Goal: Find contact information: Find contact information

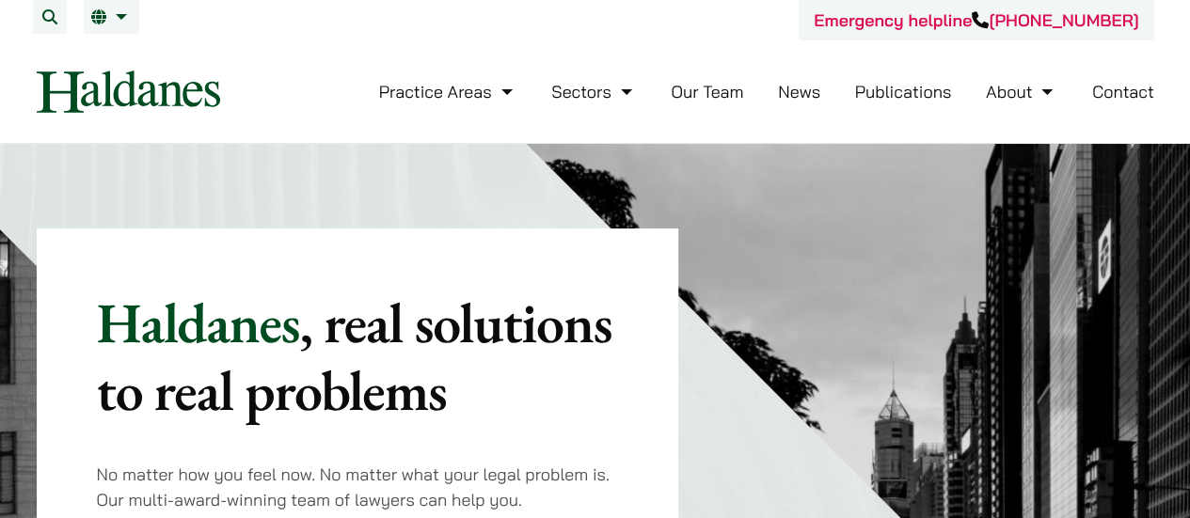
drag, startPoint x: 1155, startPoint y: 22, endPoint x: 1012, endPoint y: 22, distance: 143.0
click at [1012, 22] on div "Emergency helpline +852 9763 5524 Practice Areas Antitrust and Competition Law …" at bounding box center [595, 71] width 1185 height 143
copy link "[PHONE_NUMBER]"
click at [1104, 100] on link "Contact" at bounding box center [1123, 92] width 62 height 22
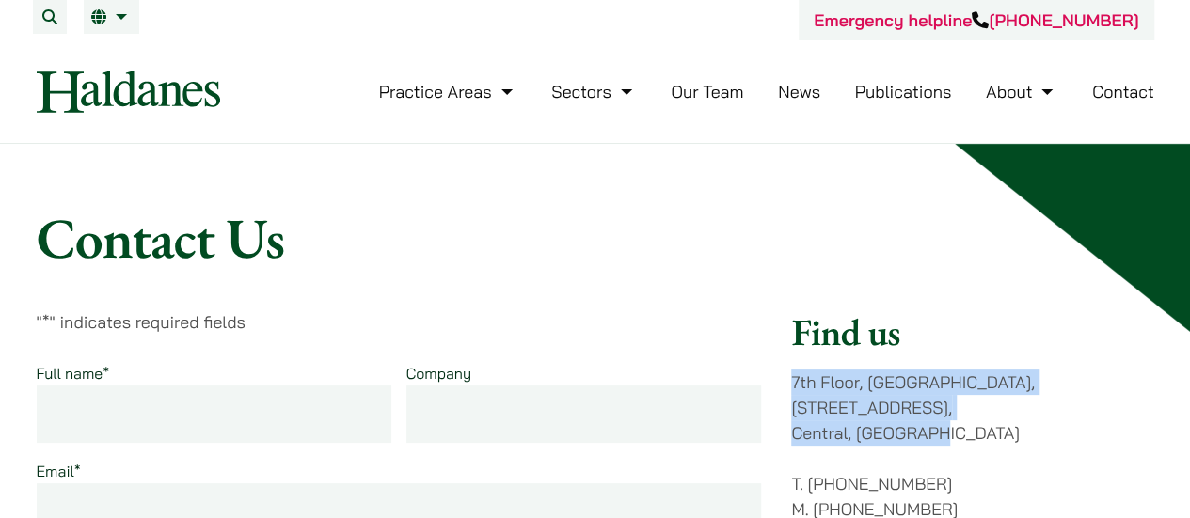
drag, startPoint x: 792, startPoint y: 384, endPoint x: 944, endPoint y: 419, distance: 156.3
click at [944, 419] on p "7th Floor, Ruttonjee House, 11 Duddell Street, Central, Hong Kong" at bounding box center [972, 408] width 362 height 76
copy p "7th Floor, Ruttonjee House, 11 Duddell Street, Central, Hong Kong"
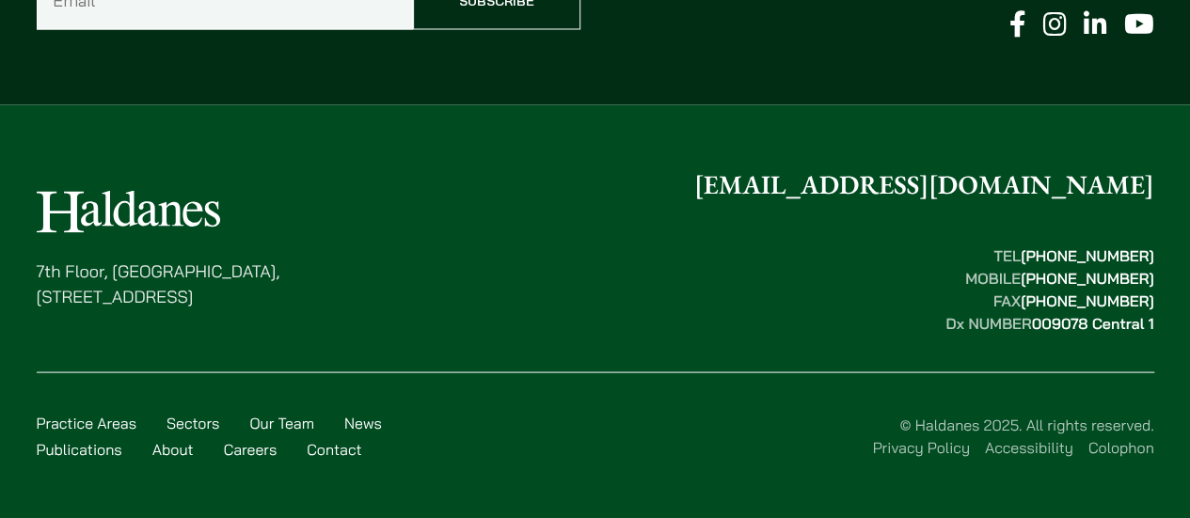
scroll to position [1694, 0]
click at [944, 445] on link "Privacy Policy" at bounding box center [920, 445] width 97 height 19
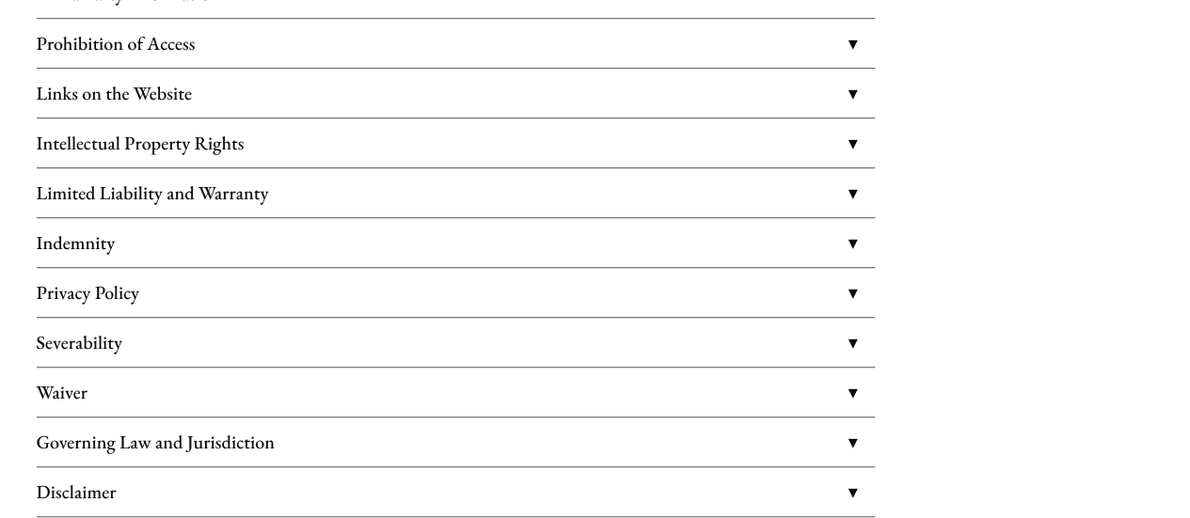
scroll to position [753, 0]
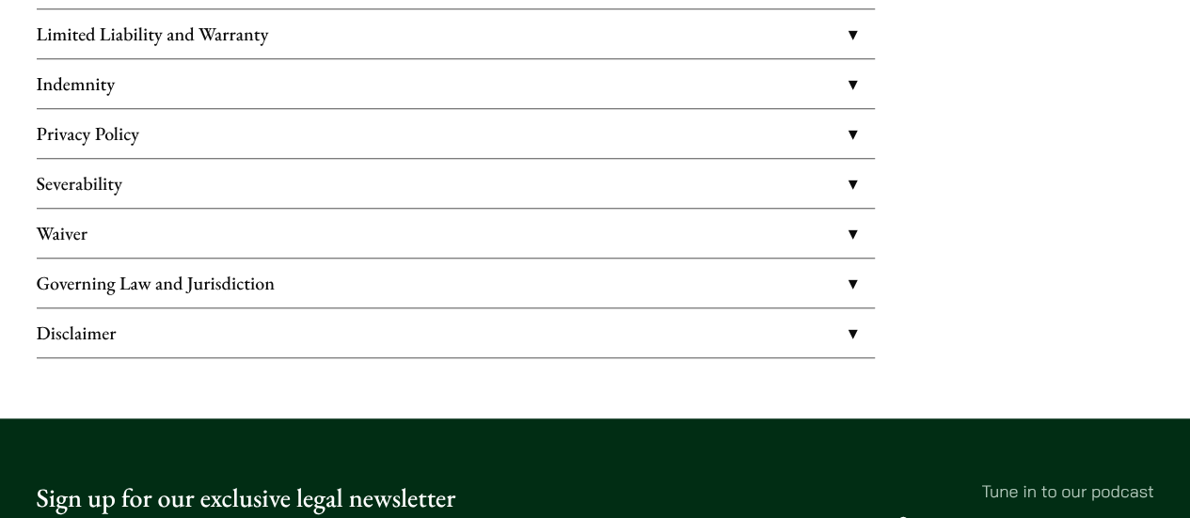
click at [852, 321] on link "Disclaimer" at bounding box center [456, 333] width 838 height 49
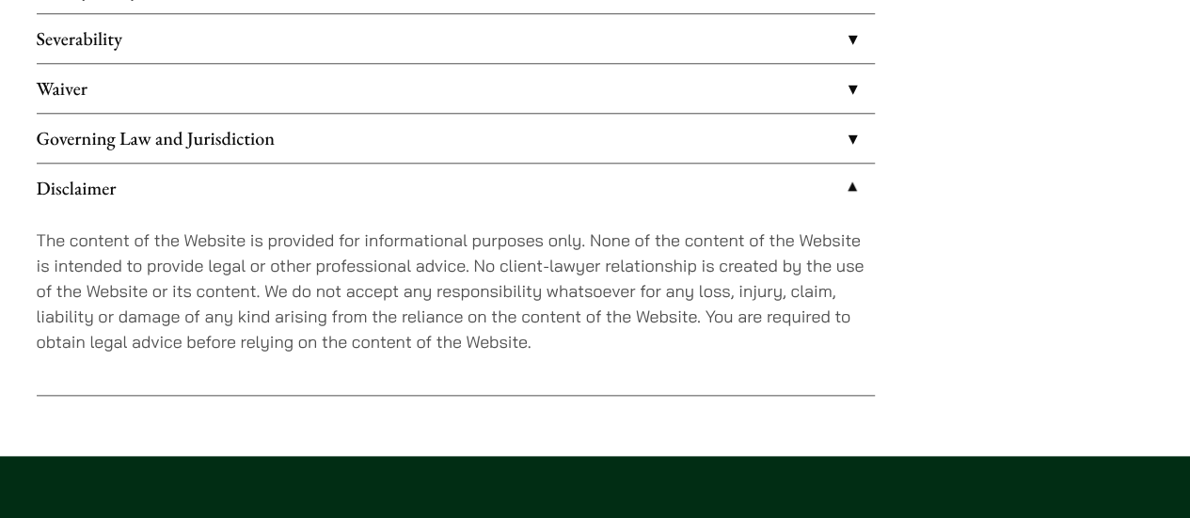
scroll to position [941, 0]
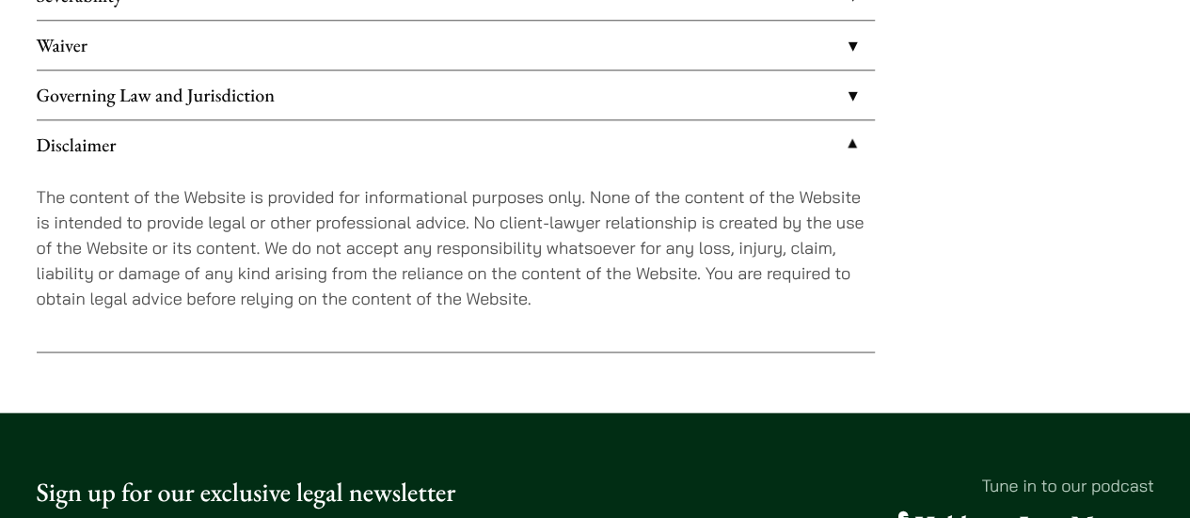
click at [851, 145] on link "Disclaimer" at bounding box center [456, 144] width 838 height 49
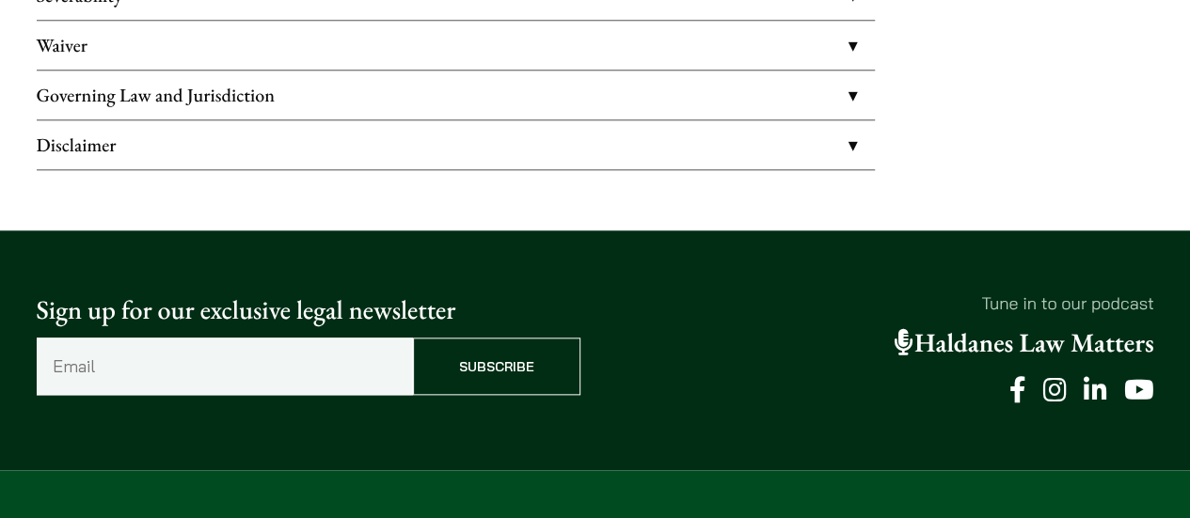
click at [843, 95] on link "Governing Law and Jurisdiction" at bounding box center [456, 95] width 838 height 49
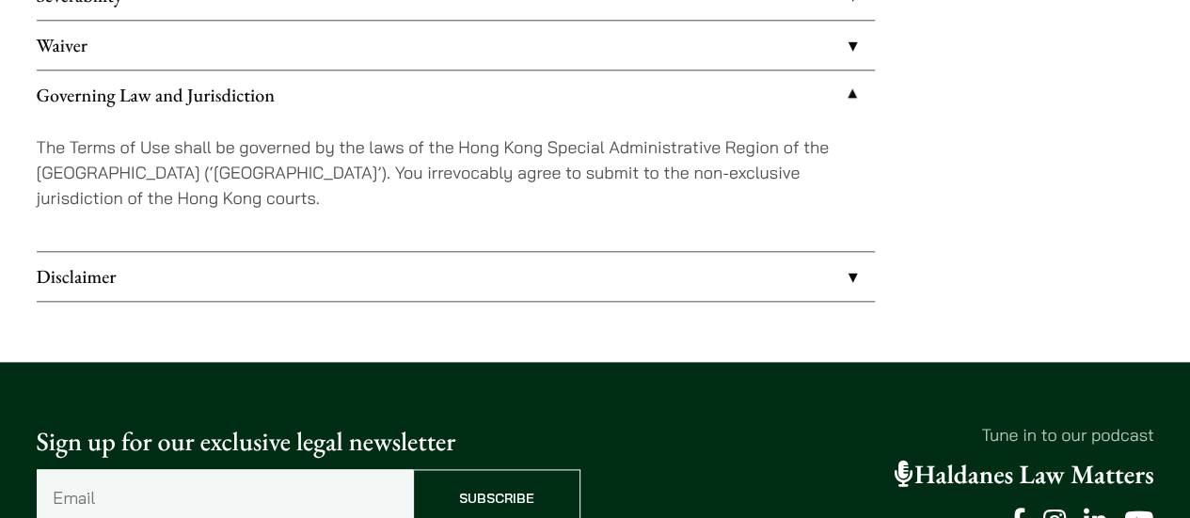
click at [843, 95] on link "Governing Law and Jurisdiction" at bounding box center [456, 95] width 838 height 49
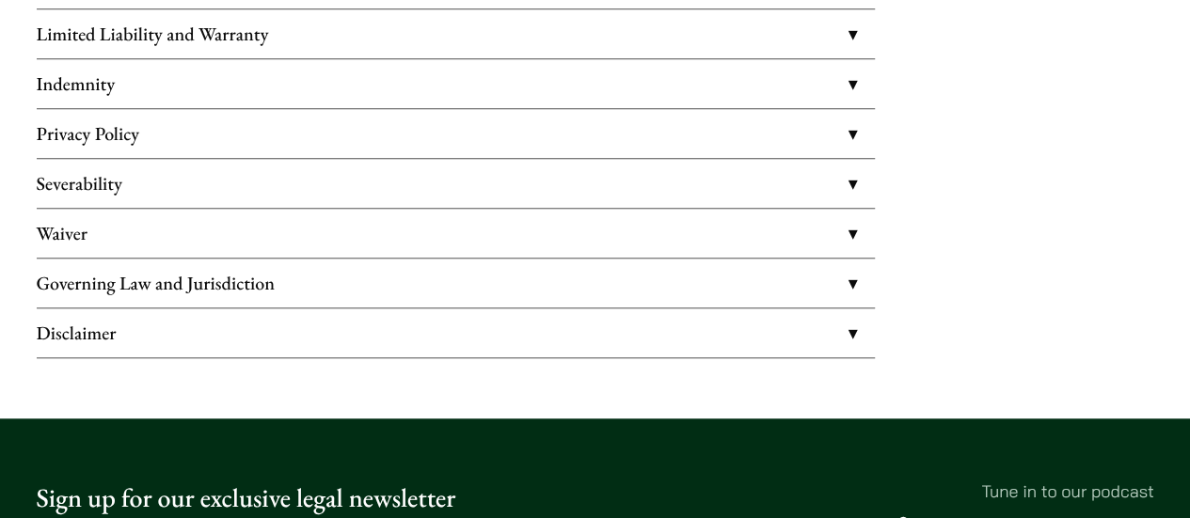
scroll to position [564, 0]
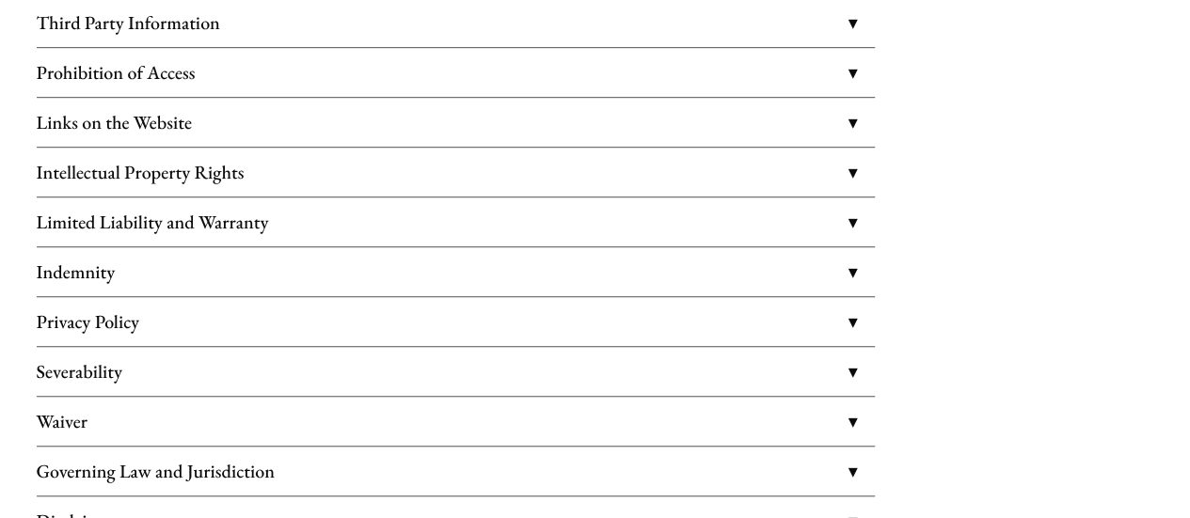
click at [854, 320] on link "Privacy Policy" at bounding box center [456, 321] width 838 height 49
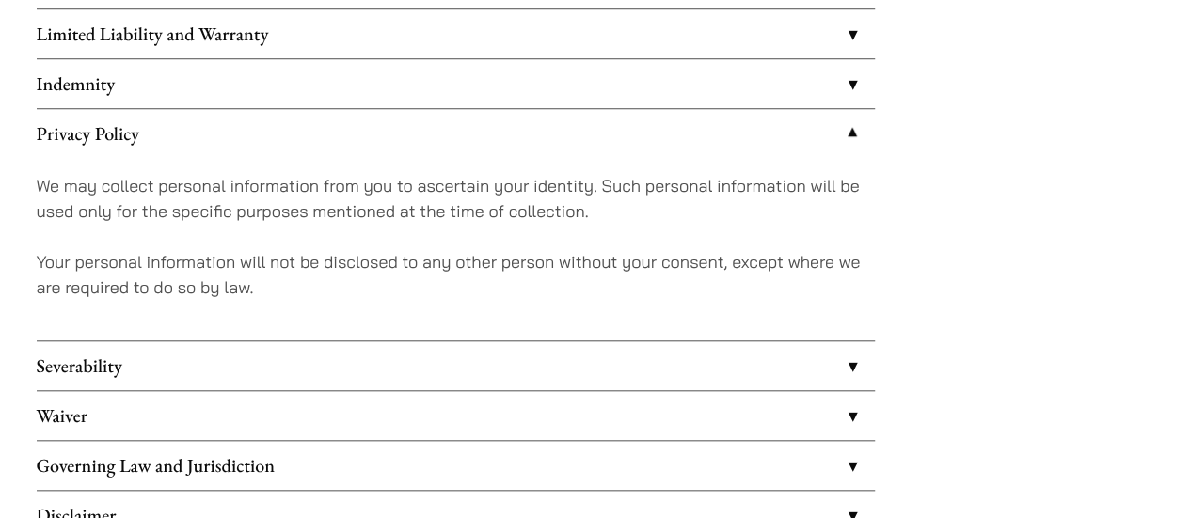
scroll to position [564, 0]
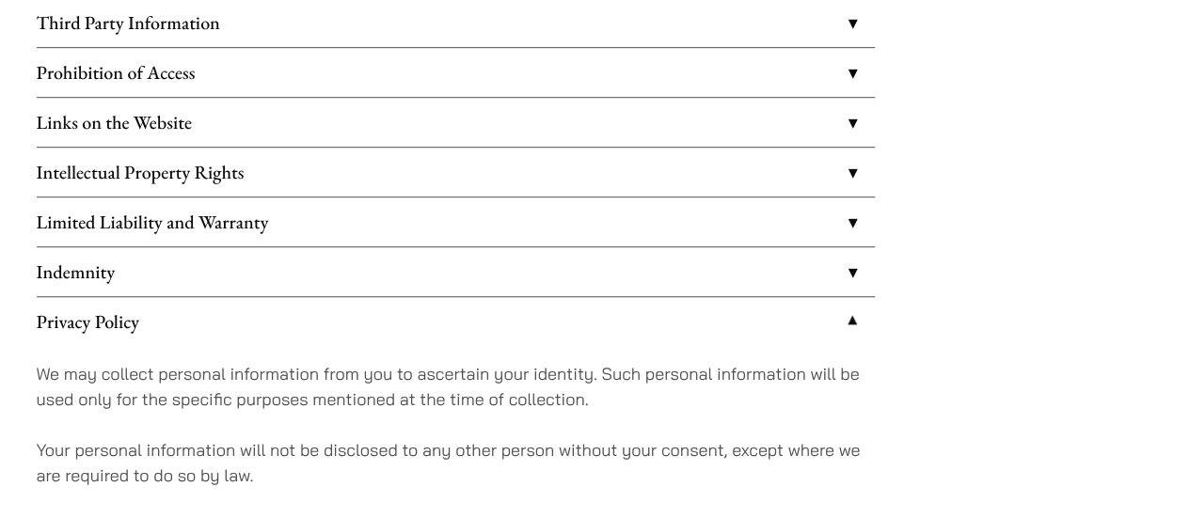
click at [850, 272] on link "Indemnity" at bounding box center [456, 271] width 838 height 49
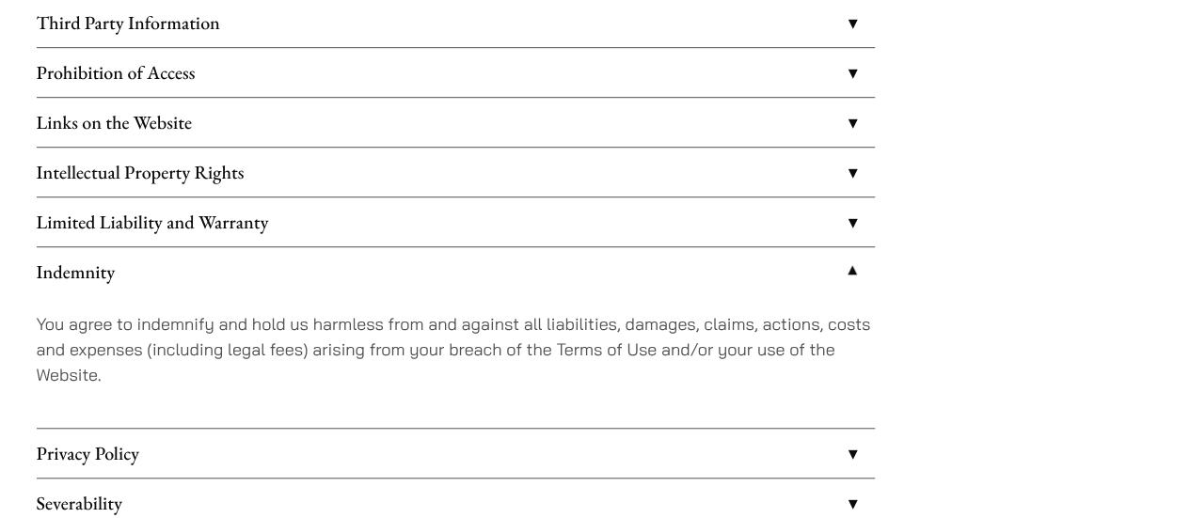
click at [850, 170] on link "Intellectual Property Rights" at bounding box center [456, 172] width 838 height 49
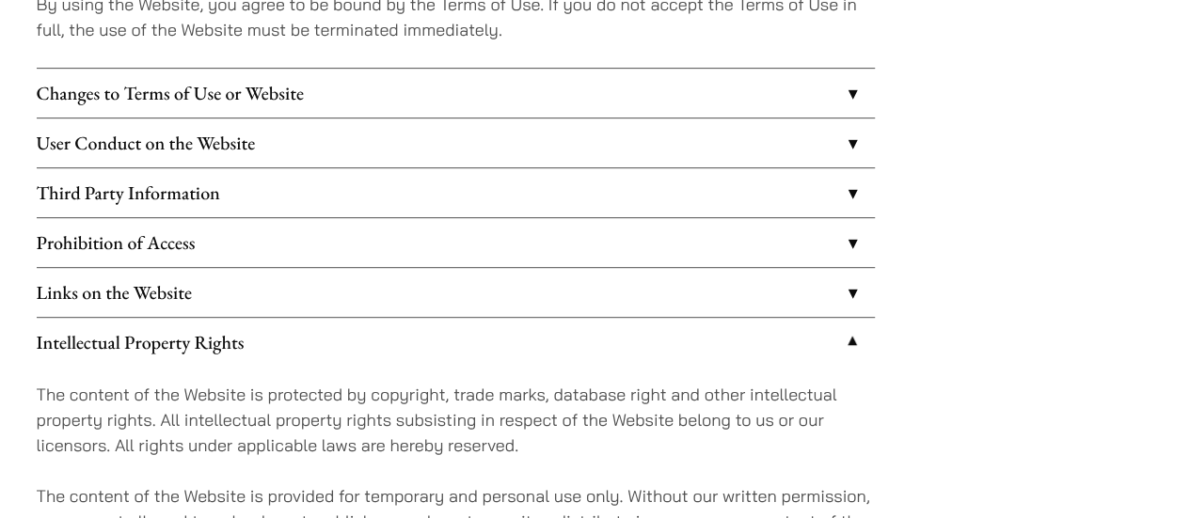
scroll to position [376, 0]
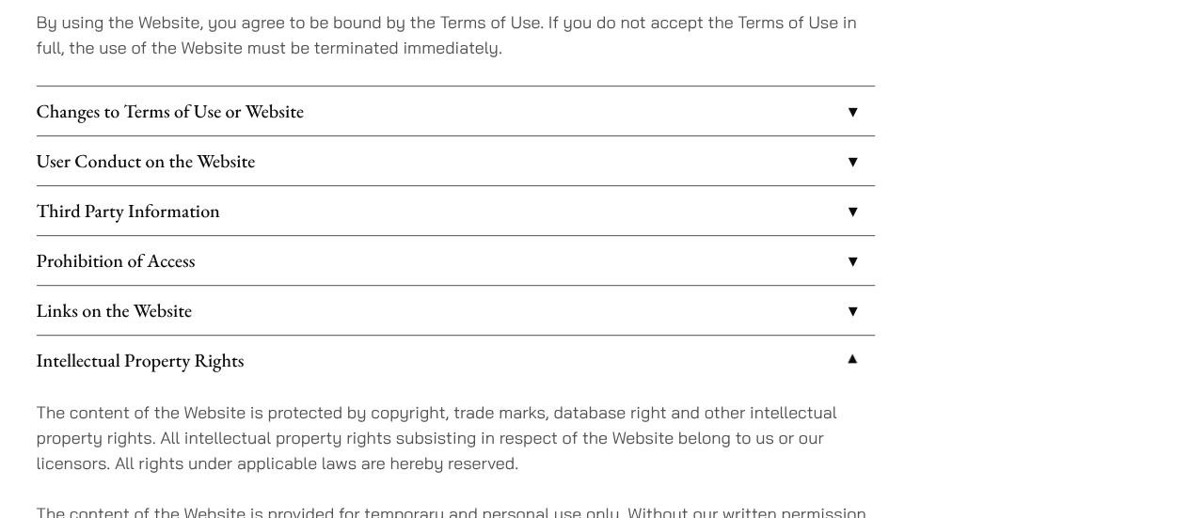
click at [856, 208] on link "Third Party Information" at bounding box center [456, 210] width 838 height 49
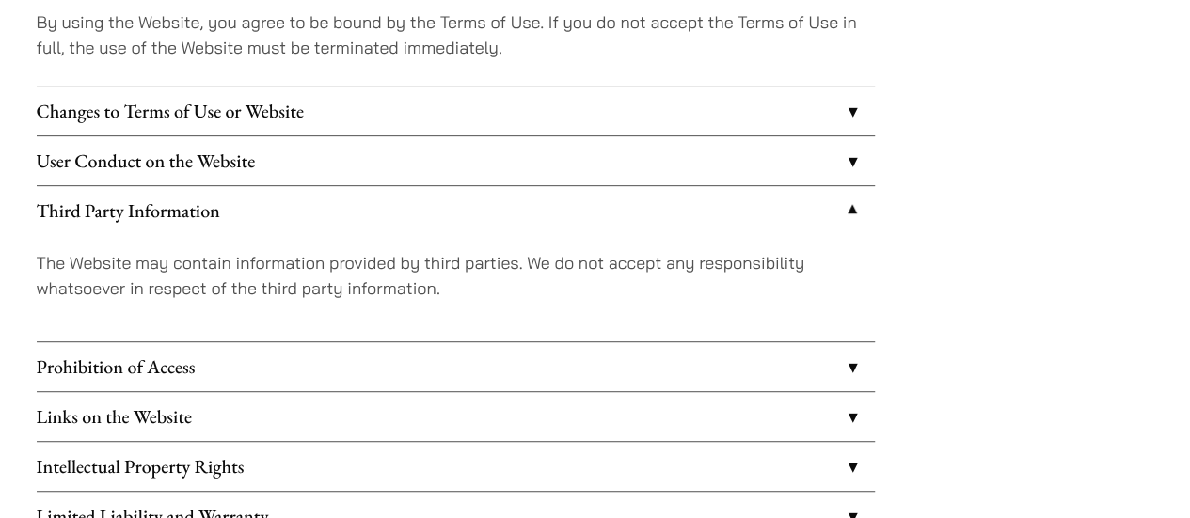
click at [857, 106] on link "Changes to Terms of Use or Website" at bounding box center [456, 111] width 838 height 49
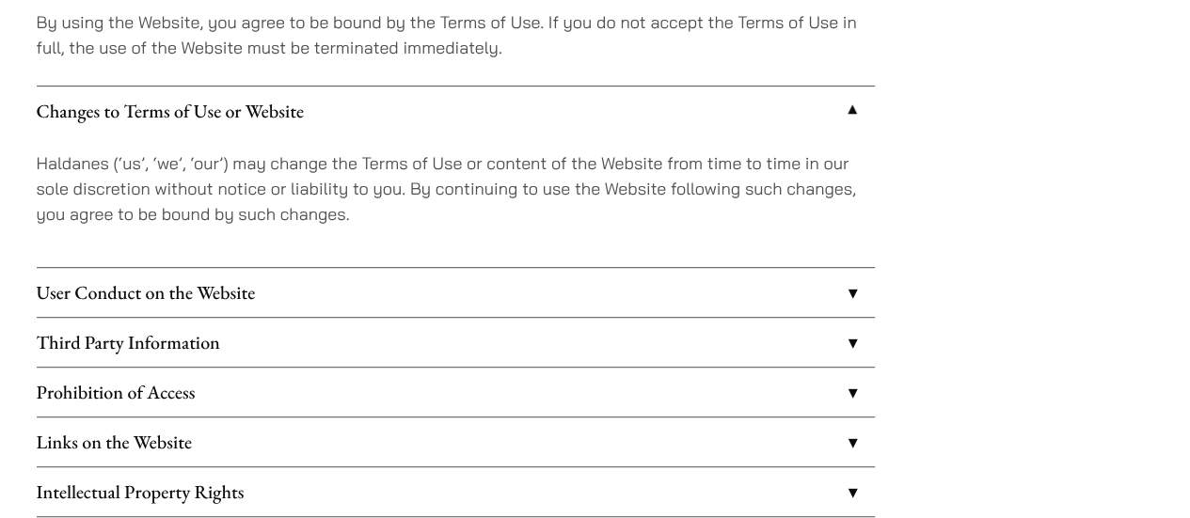
click at [854, 294] on link "User Conduct on the Website" at bounding box center [456, 292] width 838 height 49
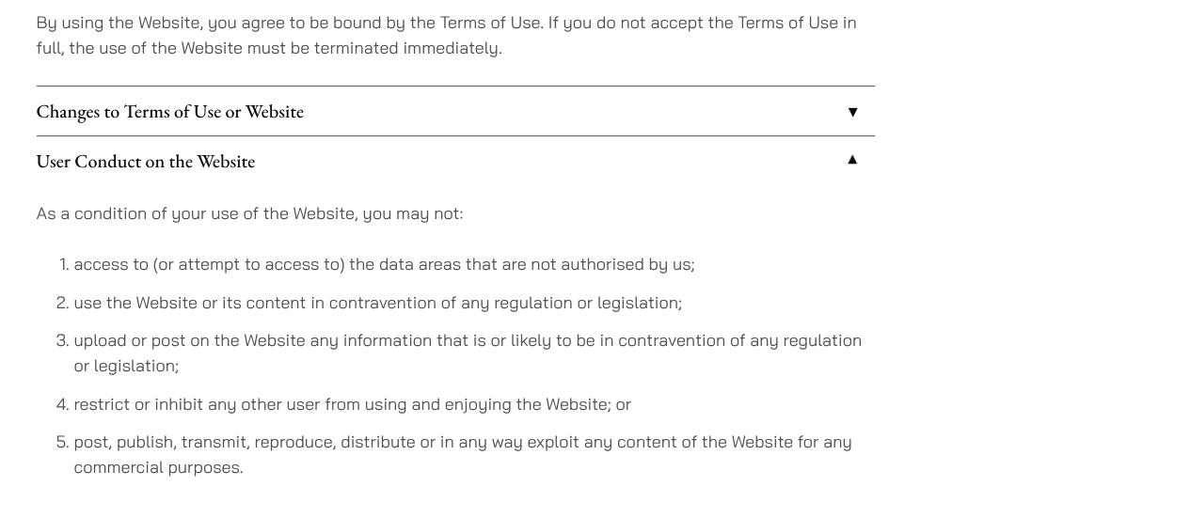
scroll to position [564, 0]
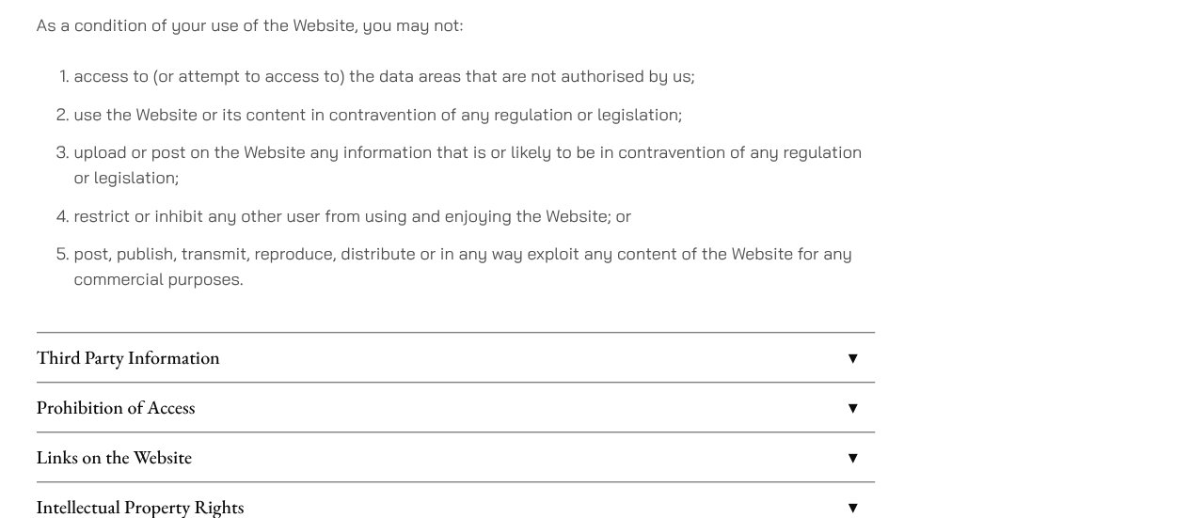
click at [851, 352] on link "Third Party Information" at bounding box center [456, 357] width 838 height 49
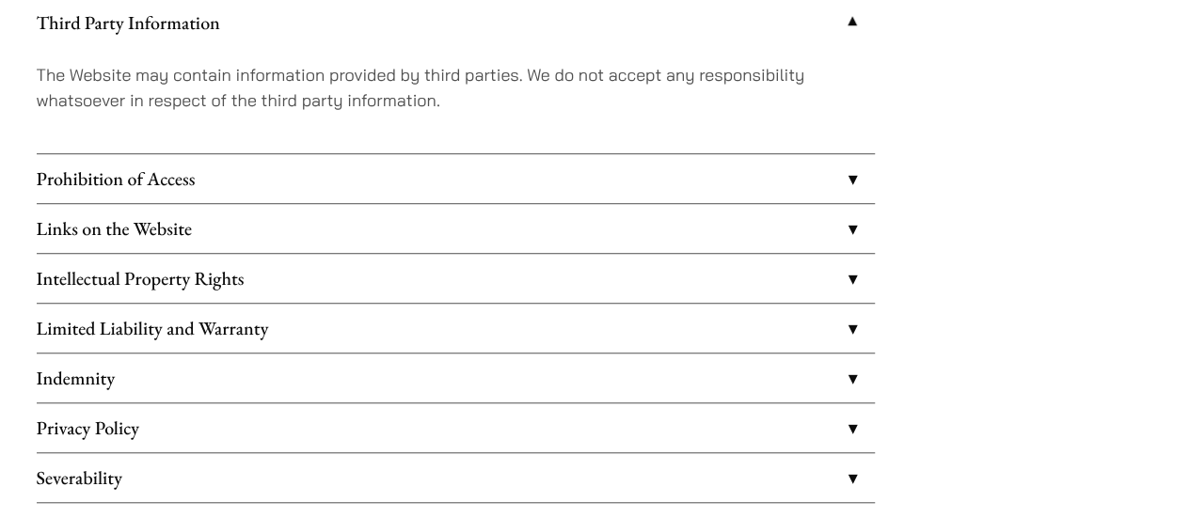
click at [854, 172] on link "Prohibition of Access" at bounding box center [456, 178] width 838 height 49
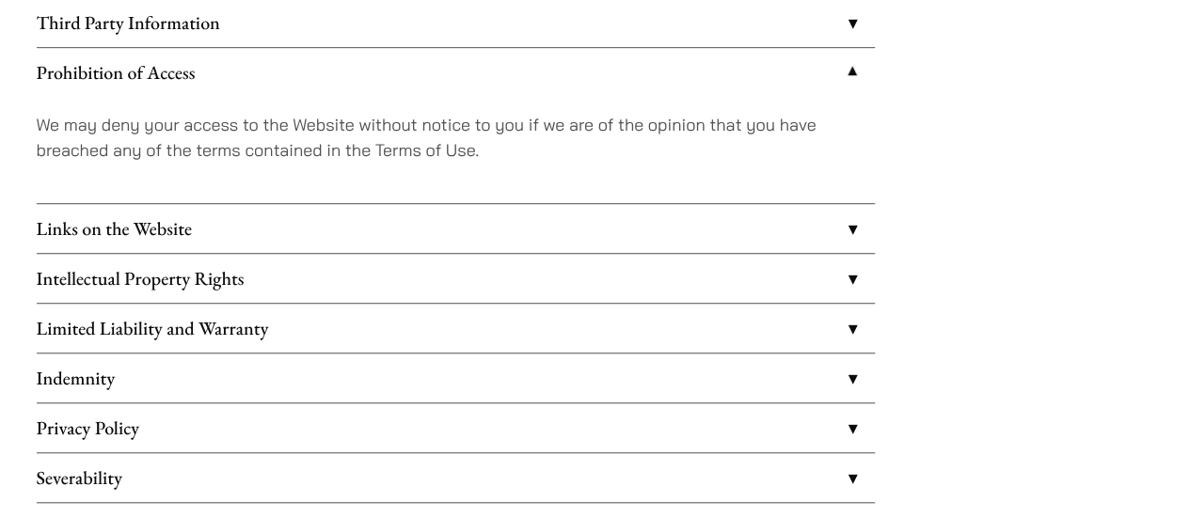
click at [843, 227] on link "Links on the Website" at bounding box center [456, 228] width 838 height 49
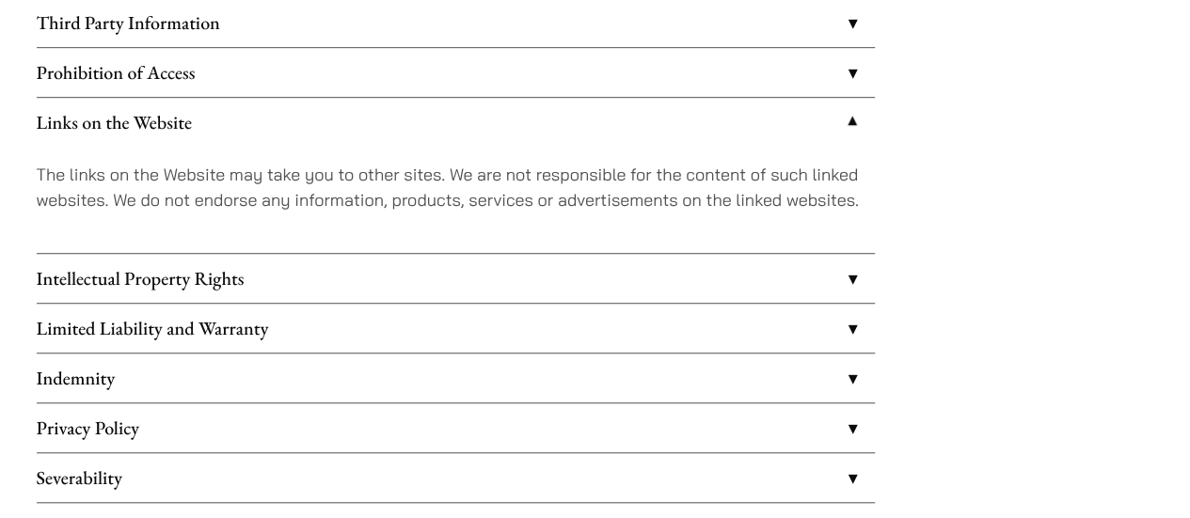
click at [842, 269] on link "Intellectual Property Rights" at bounding box center [456, 278] width 838 height 49
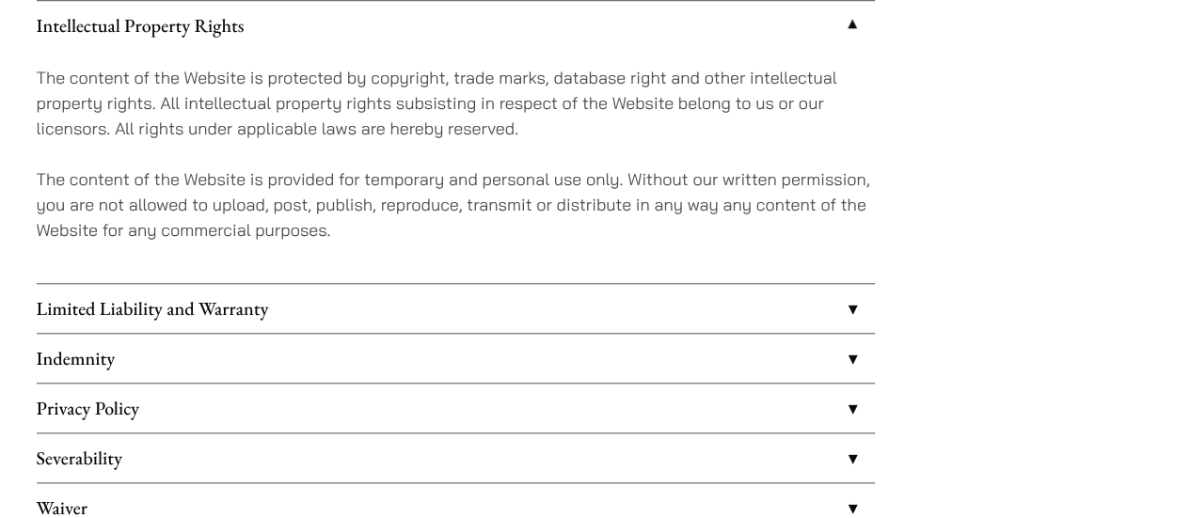
scroll to position [753, 0]
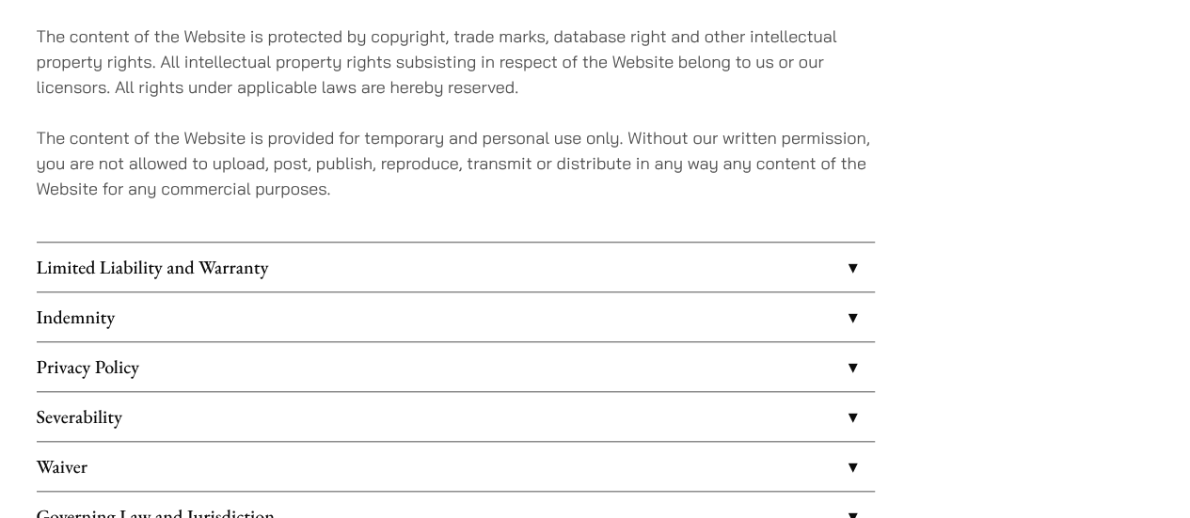
click at [849, 261] on link "Limited Liability and Warranty" at bounding box center [456, 267] width 838 height 49
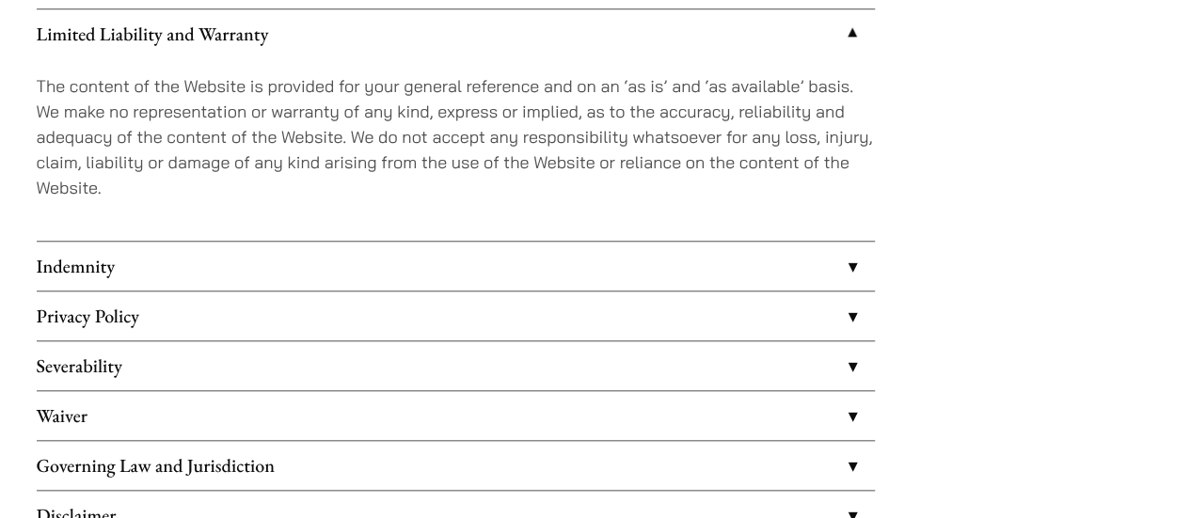
click at [850, 268] on link "Indemnity" at bounding box center [456, 266] width 838 height 49
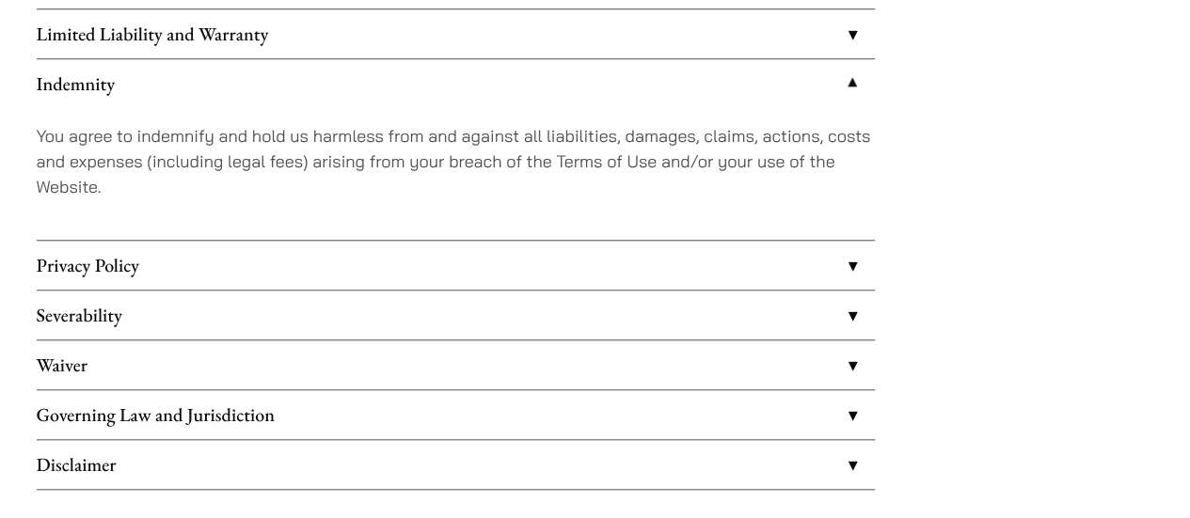
click at [849, 259] on link "Privacy Policy" at bounding box center [456, 265] width 838 height 49
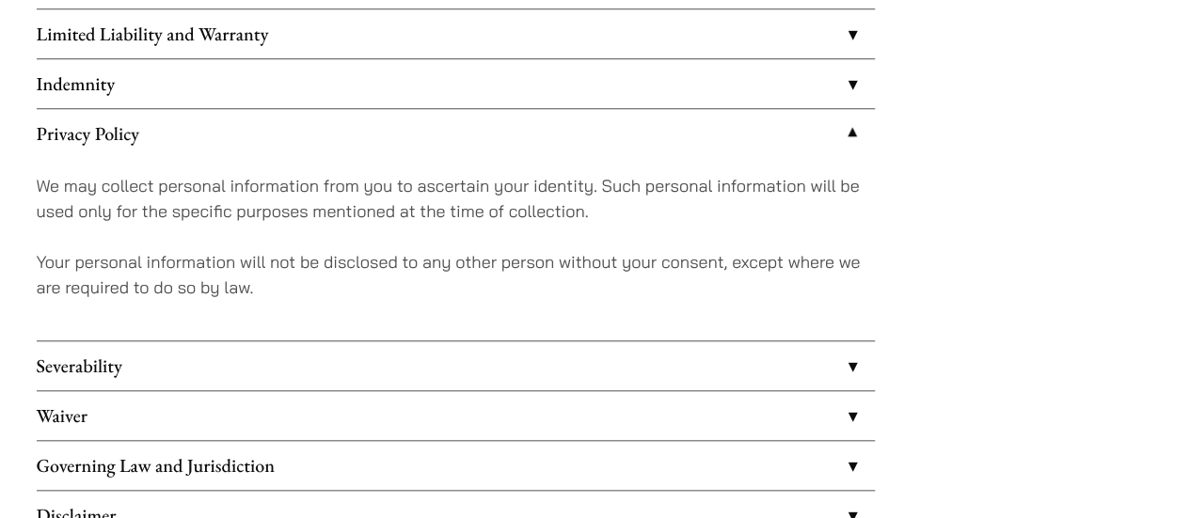
click at [849, 365] on link "Severability" at bounding box center [456, 365] width 838 height 49
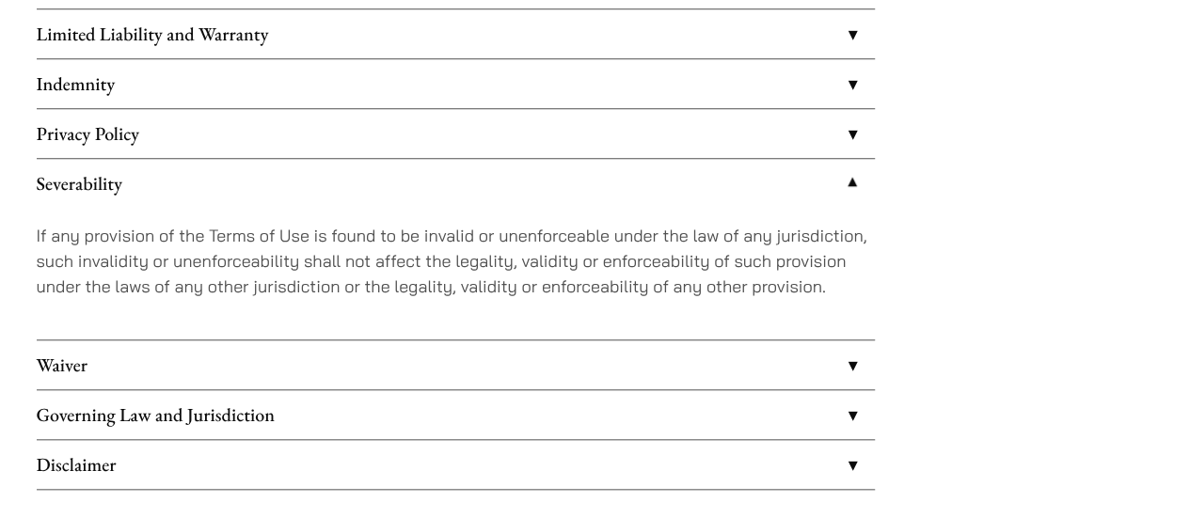
click at [858, 373] on link "Waiver" at bounding box center [456, 365] width 838 height 49
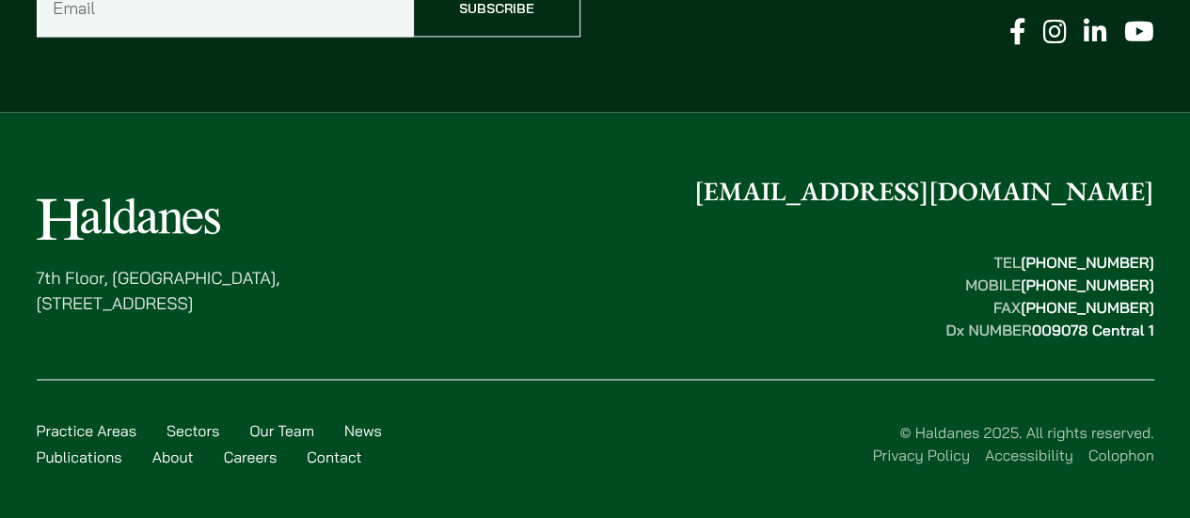
scroll to position [1409, 0]
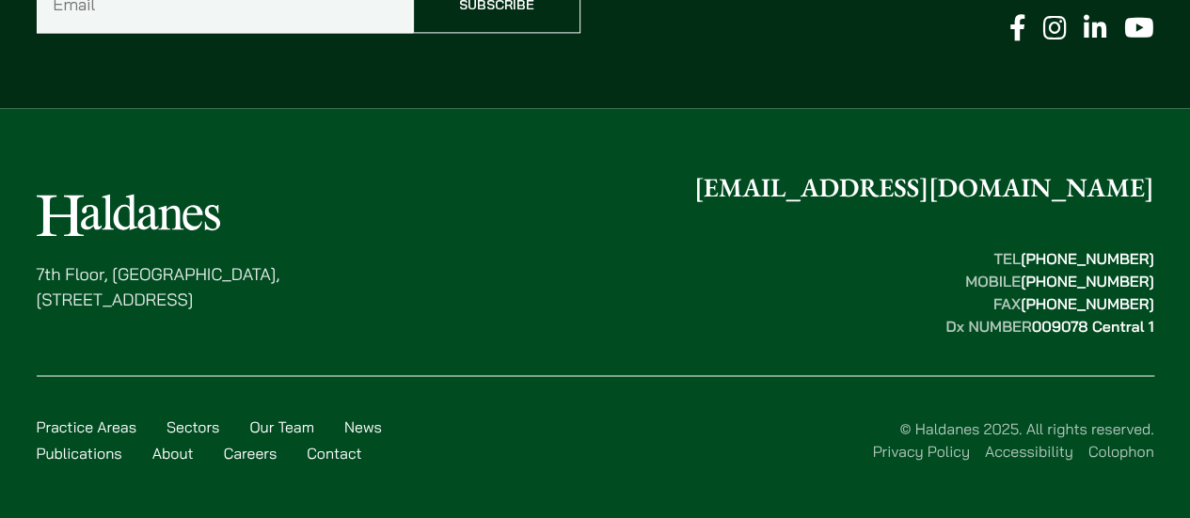
click at [164, 443] on link "About" at bounding box center [172, 452] width 41 height 19
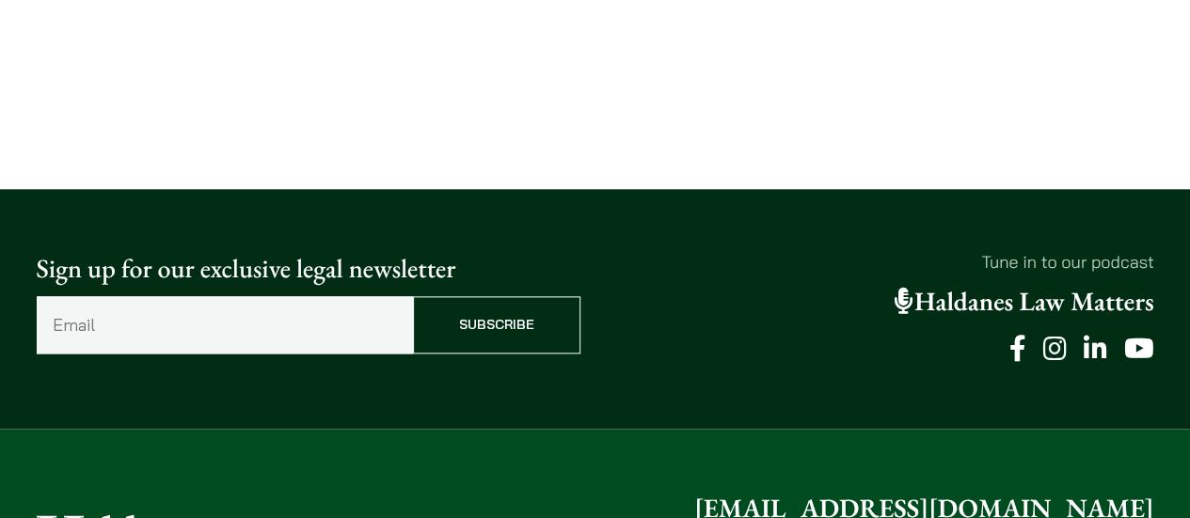
scroll to position [4826, 0]
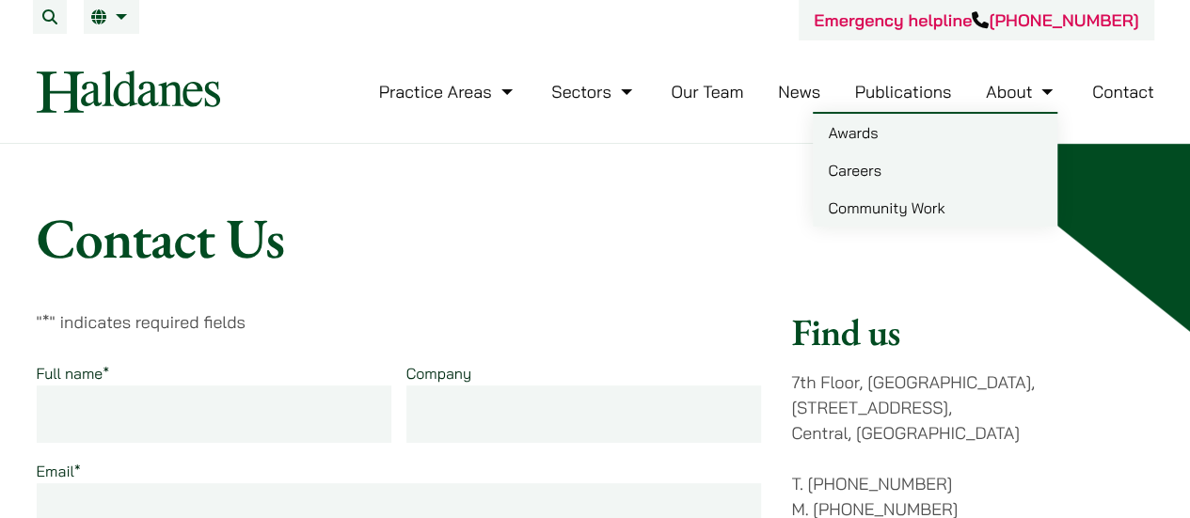
click at [1014, 82] on link "About" at bounding box center [1021, 92] width 71 height 22
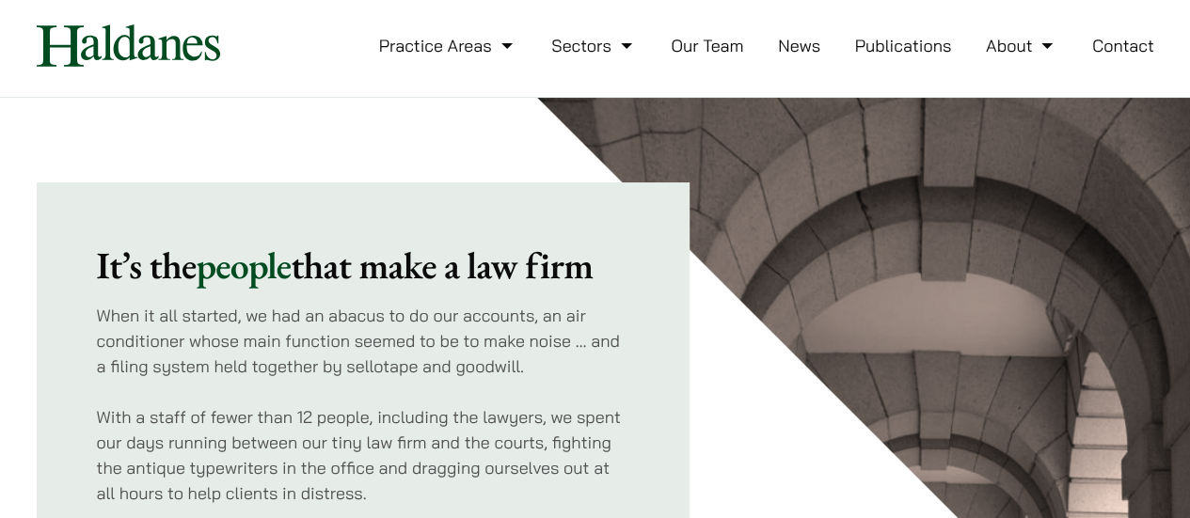
scroll to position [564, 0]
